Goal: Find specific page/section: Find specific page/section

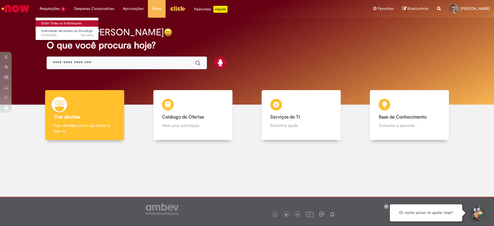
click at [56, 23] on link "Exibir Todas as Solicitações" at bounding box center [68, 23] width 64 height 6
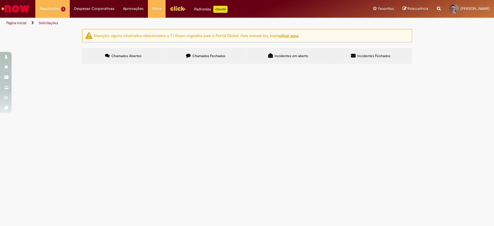
click at [202, 54] on span "Chamados Fechados" at bounding box center [208, 55] width 33 height 5
click at [16, 6] on img "Ir para a Homepage" at bounding box center [16, 9] width 30 height 12
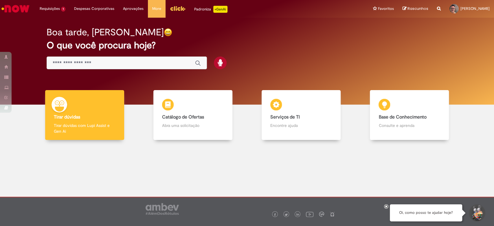
drag, startPoint x: 109, startPoint y: 59, endPoint x: 112, endPoint y: 60, distance: 3.5
click at [111, 59] on div "Global" at bounding box center [127, 62] width 160 height 13
click at [113, 62] on input "Basta digitar aqui" at bounding box center [121, 63] width 136 height 7
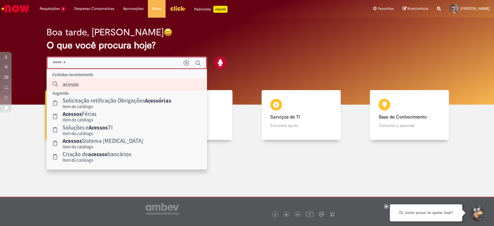
type input "******"
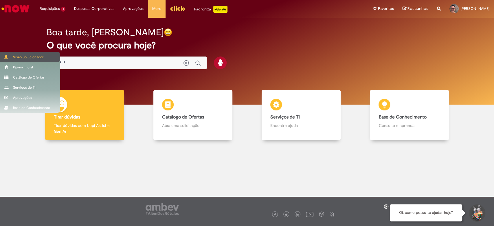
click at [17, 58] on div "Visão Solucionador" at bounding box center [30, 57] width 60 height 10
